Goal: Find specific page/section: Find specific page/section

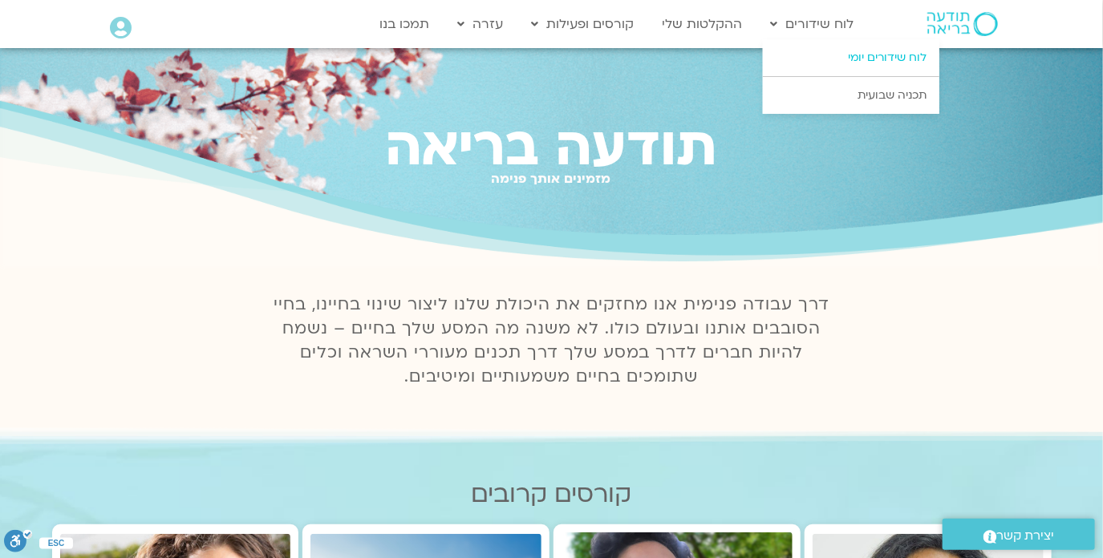
click at [839, 59] on link "לוח שידורים יומי" at bounding box center [851, 57] width 177 height 37
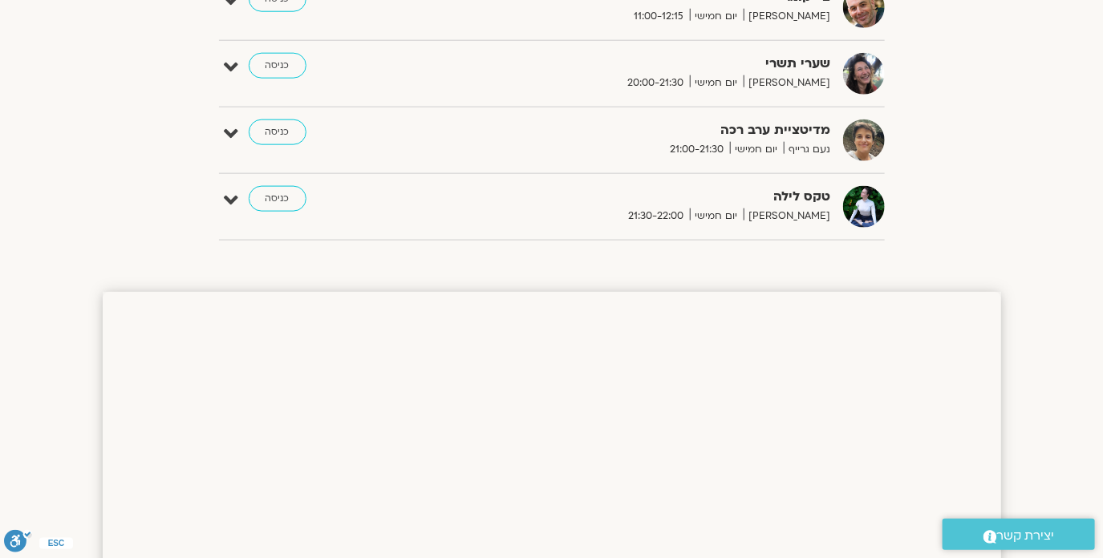
scroll to position [773, 0]
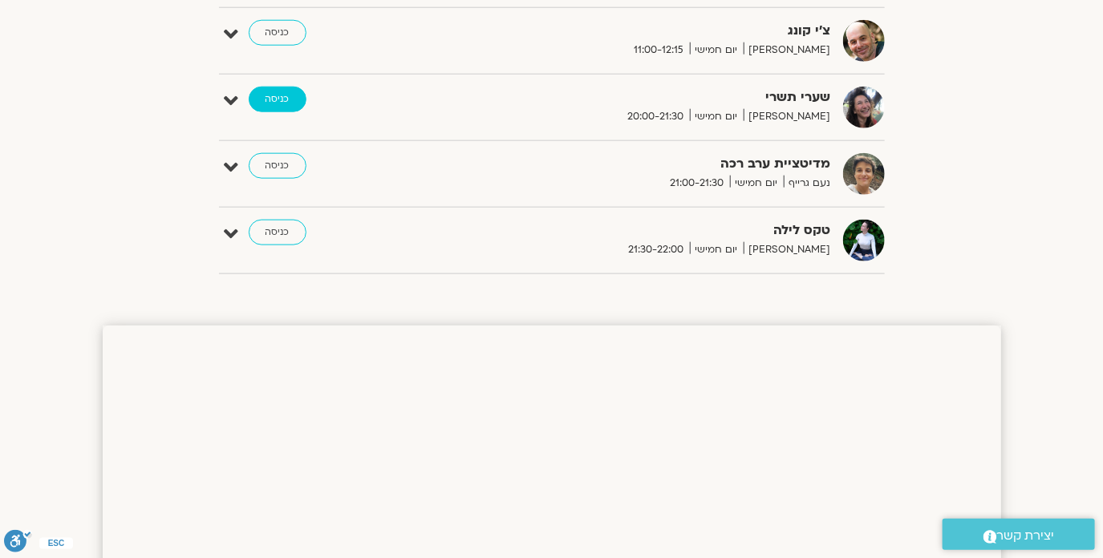
click at [263, 100] on link "כניסה" at bounding box center [278, 100] width 58 height 26
